Goal: Find contact information: Find contact information

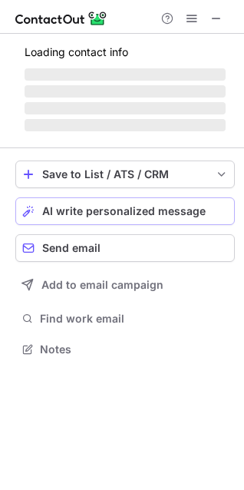
scroll to position [359, 244]
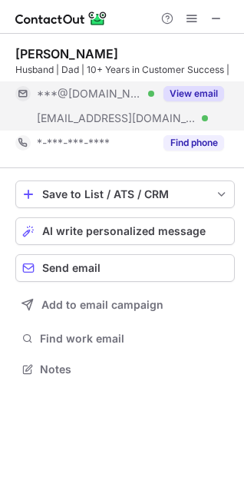
click at [90, 92] on span "***@[DOMAIN_NAME]" at bounding box center [90, 94] width 106 height 14
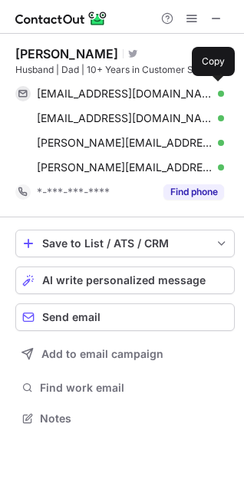
scroll to position [408, 244]
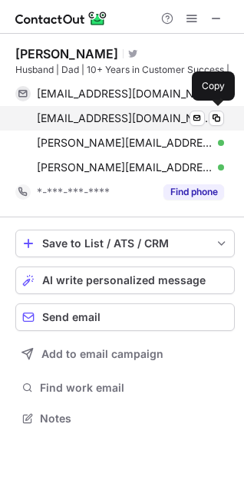
click at [67, 121] on span "eriktrmma@gmail.com" at bounding box center [125, 118] width 176 height 14
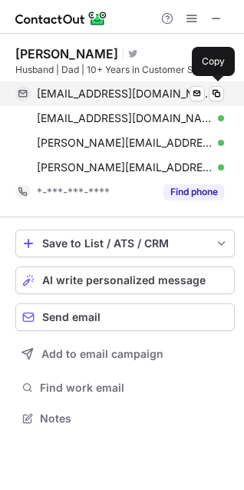
click at [97, 91] on span "lloyddoblerega@gmail.com" at bounding box center [125, 94] width 176 height 14
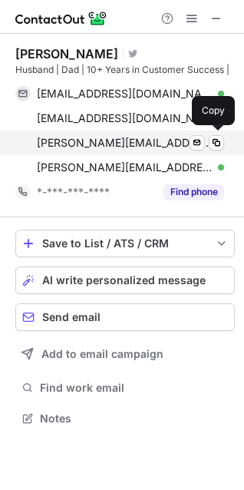
click at [61, 137] on span "erik.allen@tdstelecom.com" at bounding box center [125, 143] width 176 height 14
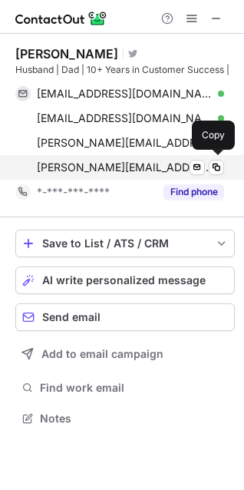
drag, startPoint x: 77, startPoint y: 166, endPoint x: 67, endPoint y: 175, distance: 13.6
click at [77, 166] on span "erik.allen@tdstelecom.com" at bounding box center [125, 167] width 176 height 14
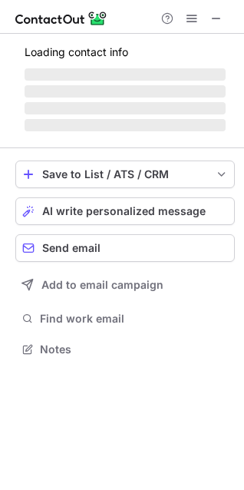
scroll to position [348, 244]
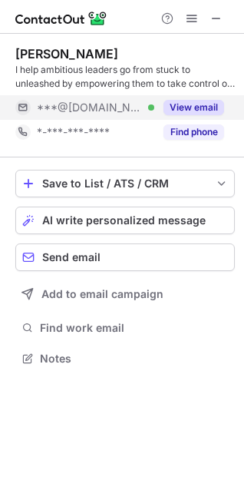
click at [80, 108] on span "***@[DOMAIN_NAME]" at bounding box center [90, 108] width 106 height 14
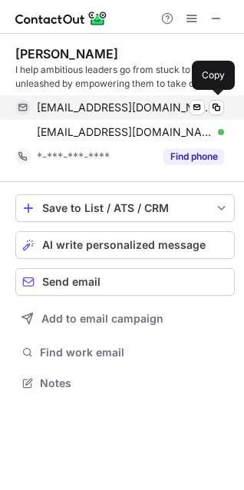
click at [81, 108] on span "[EMAIL_ADDRESS][DOMAIN_NAME]" at bounding box center [125, 108] width 176 height 14
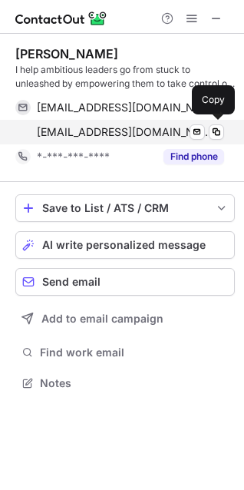
drag, startPoint x: 114, startPoint y: 127, endPoint x: 108, endPoint y: 139, distance: 13.1
click at [114, 127] on span "annettebosworth@gmail.com" at bounding box center [125, 132] width 176 height 14
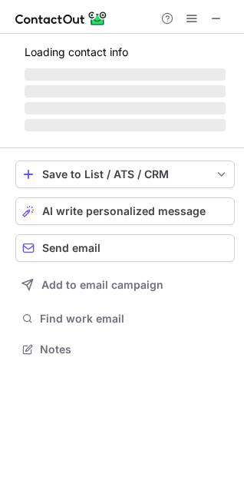
scroll to position [348, 244]
